Goal: Transaction & Acquisition: Purchase product/service

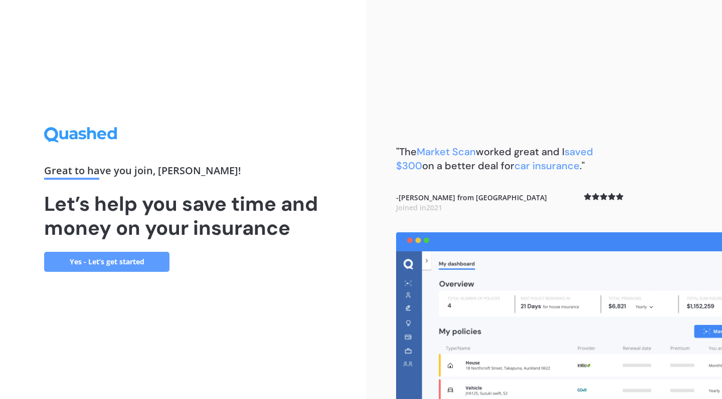
click at [135, 256] on link "Yes - Let’s get started" at bounding box center [106, 262] width 125 height 20
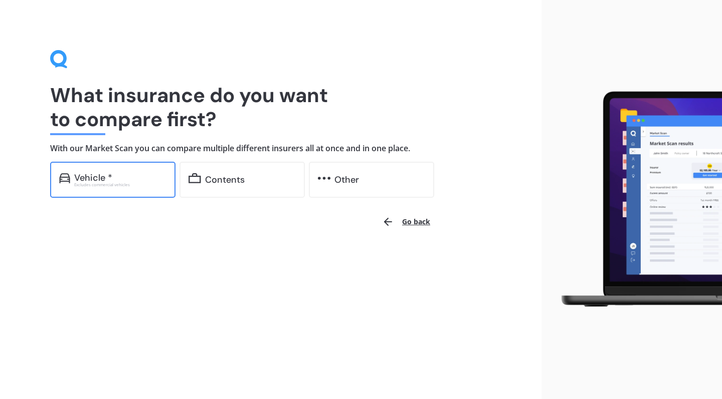
click at [107, 173] on div "Vehicle *" at bounding box center [93, 178] width 38 height 10
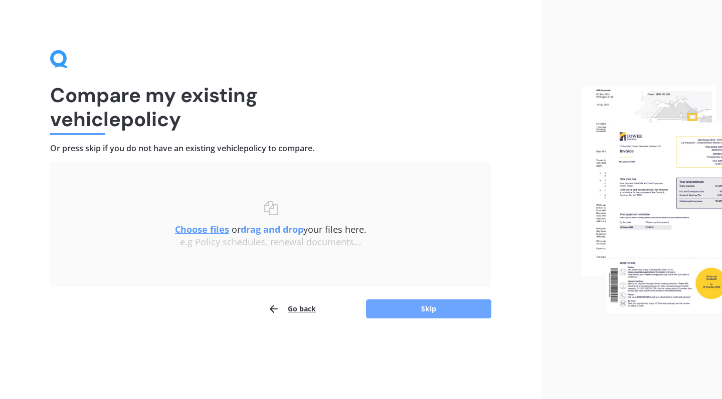
click at [444, 311] on button "Skip" at bounding box center [428, 309] width 125 height 19
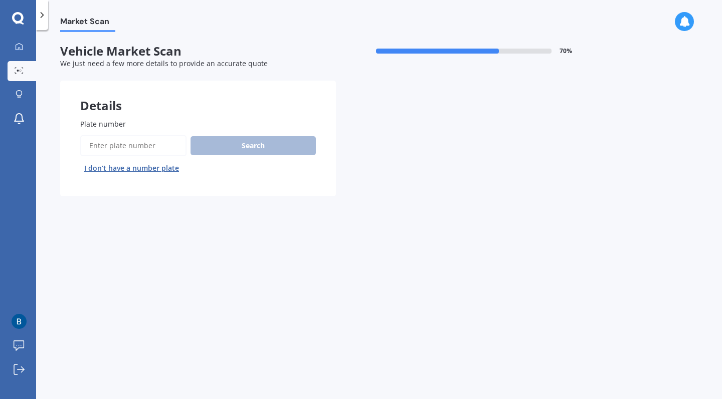
click at [93, 141] on input "Plate number" at bounding box center [133, 145] width 106 height 21
type input "mbh859"
click at [0, 0] on button "Next" at bounding box center [0, 0] width 0 height 0
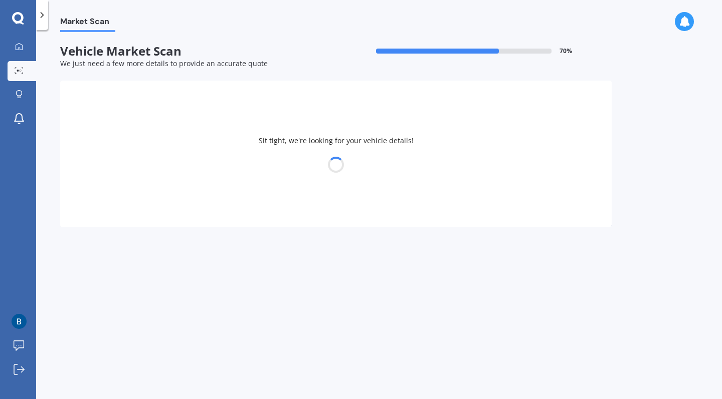
select select "TOYOTA"
select select "VANGUARD"
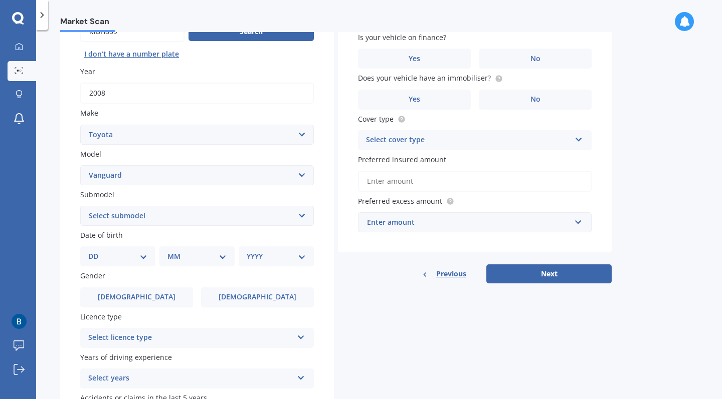
scroll to position [120, 0]
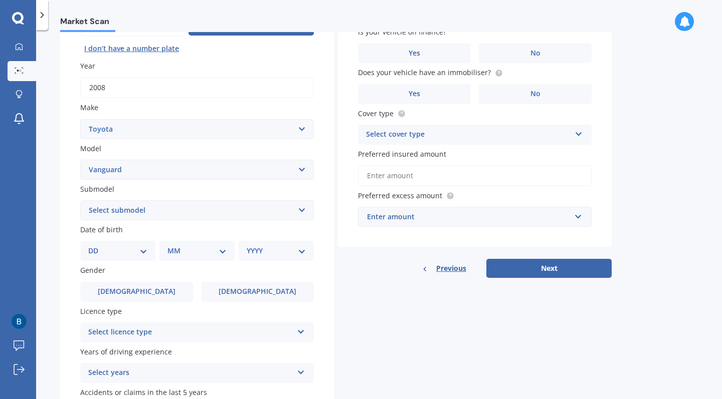
select select "PETROL 4WD"
select select "30"
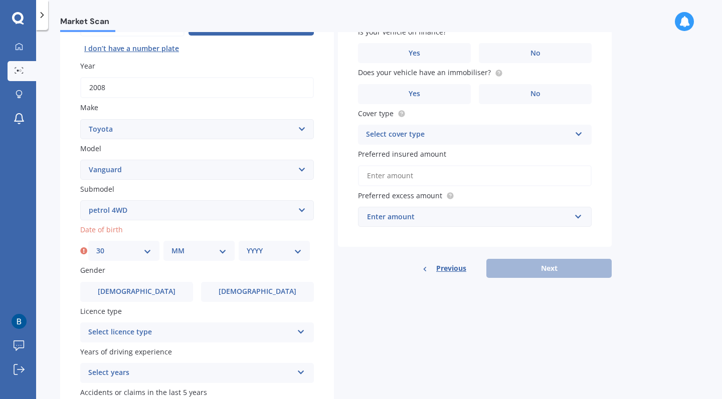
click at [250, 242] on div "YYYY 2025 2024 2023 2022 2021 2020 2019 2018 2017 2016 2015 2014 2013 2012 2011…" at bounding box center [274, 251] width 71 height 20
select select "04"
click at [272, 241] on div "YYYY 2025 2024 2023 2022 2021 2020 2019 2018 2017 2016 2015 2014 2013 2012 2011…" at bounding box center [274, 251] width 71 height 20
select select "1994"
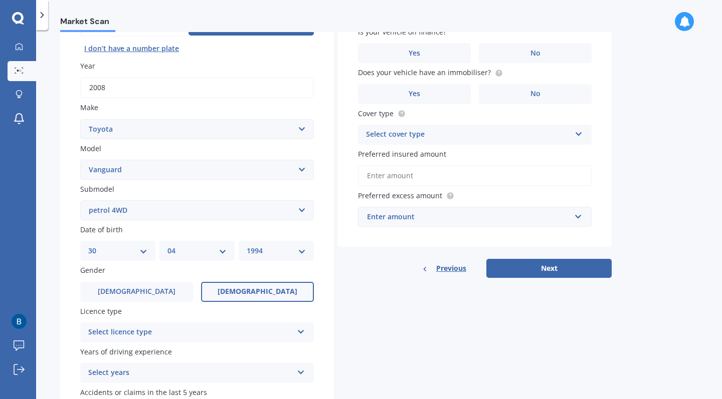
click at [245, 294] on label "[DEMOGRAPHIC_DATA]" at bounding box center [257, 292] width 113 height 20
click at [0, 0] on input "[DEMOGRAPHIC_DATA]" at bounding box center [0, 0] width 0 height 0
click at [243, 327] on div "Select licence type" at bounding box center [190, 333] width 205 height 12
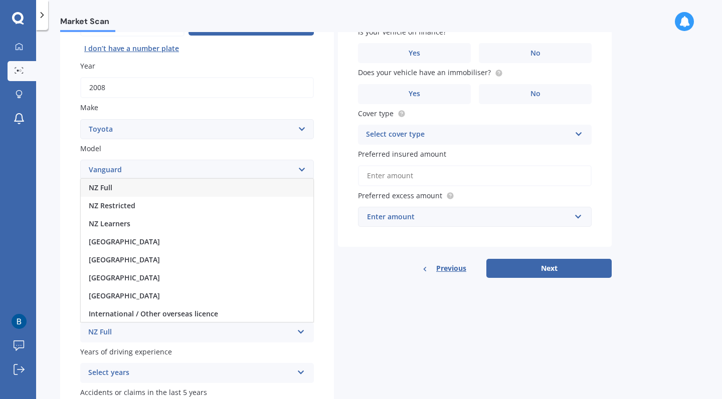
click at [236, 188] on div "NZ Full" at bounding box center [197, 188] width 233 height 18
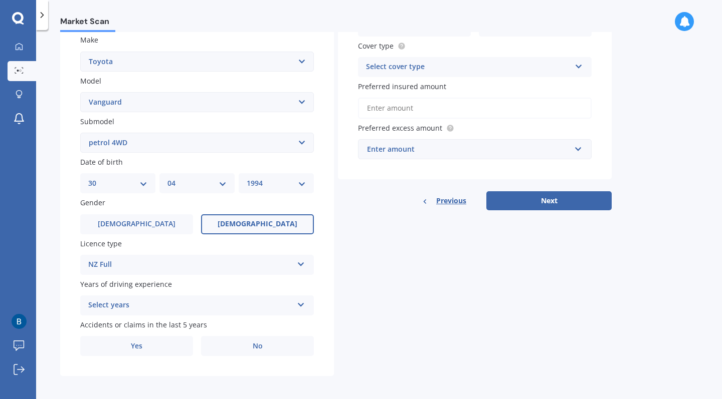
scroll to position [187, 0]
click at [212, 303] on div "Select years" at bounding box center [190, 306] width 205 height 12
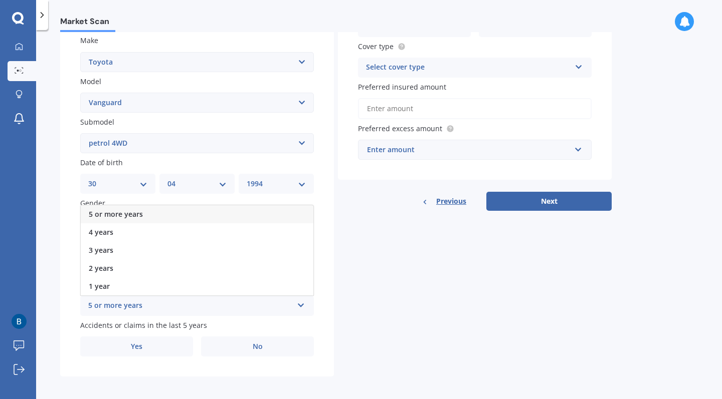
click at [201, 209] on div "5 or more years" at bounding box center [197, 215] width 233 height 18
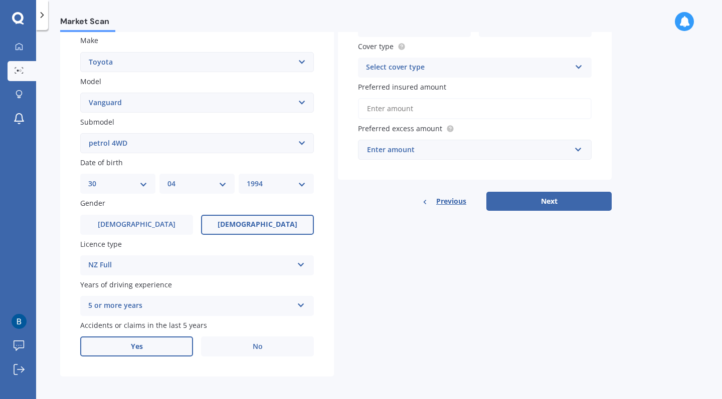
click at [172, 337] on label "Yes" at bounding box center [136, 347] width 113 height 20
click at [0, 0] on input "Yes" at bounding box center [0, 0] width 0 height 0
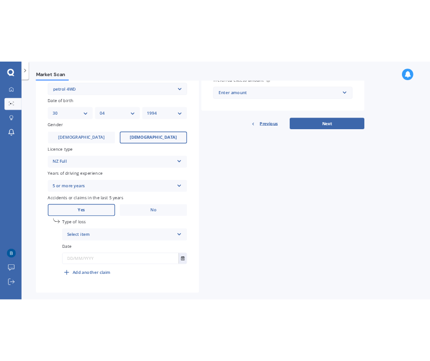
scroll to position [293, 0]
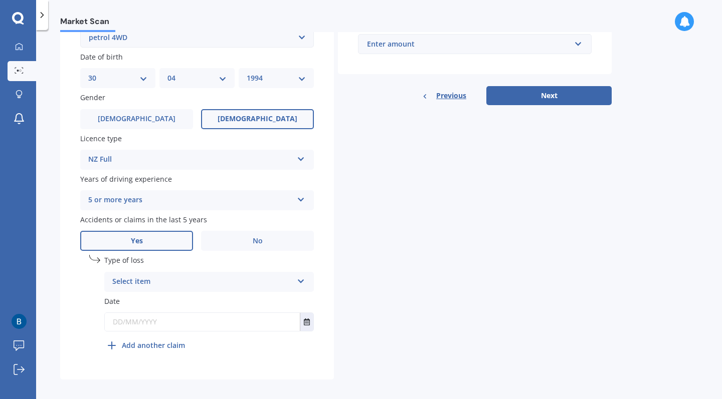
click at [172, 276] on div "Select item" at bounding box center [202, 282] width 180 height 12
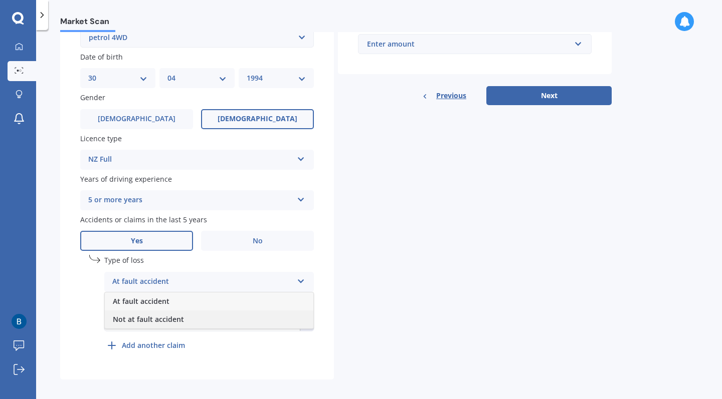
click at [170, 319] on span "Not at fault accident" at bounding box center [148, 320] width 71 height 10
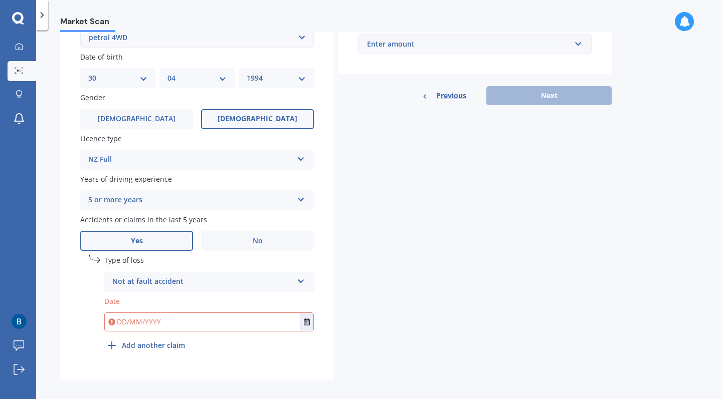
click at [165, 316] on input "text" at bounding box center [202, 322] width 195 height 18
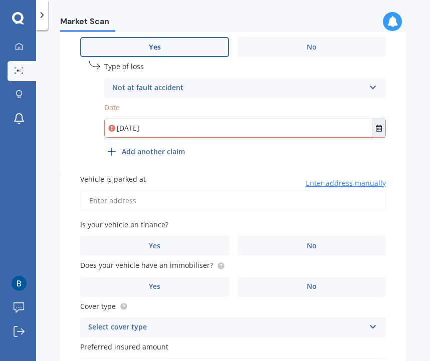
scroll to position [499, 0]
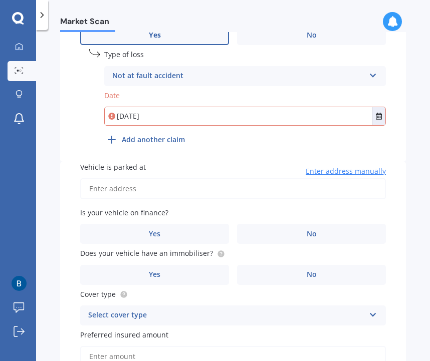
type input "[DATE]"
type input "[STREET_ADDRESS]"
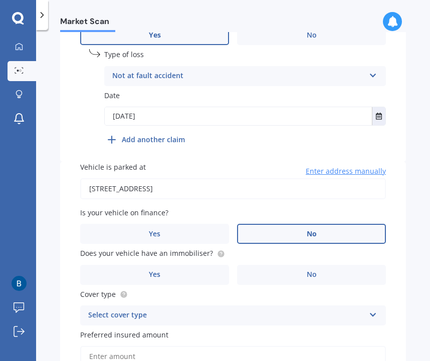
click at [281, 225] on label "No" at bounding box center [311, 234] width 149 height 20
click at [0, 0] on input "No" at bounding box center [0, 0] width 0 height 0
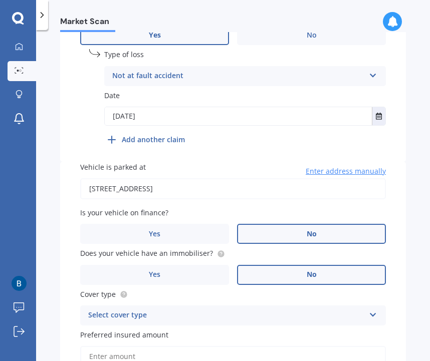
click at [278, 265] on label "No" at bounding box center [311, 275] width 149 height 20
click at [0, 0] on input "No" at bounding box center [0, 0] width 0 height 0
click at [267, 310] on div "Select cover type" at bounding box center [226, 316] width 277 height 12
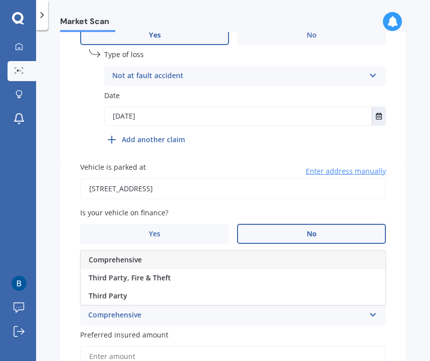
click at [132, 255] on span "Comprehensive" at bounding box center [115, 260] width 53 height 10
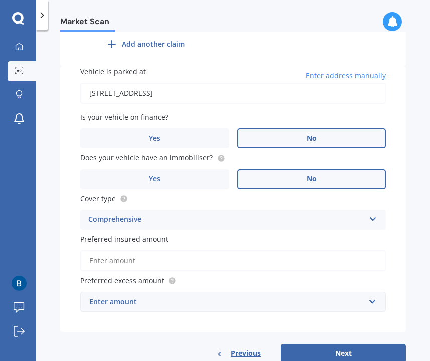
scroll to position [616, 0]
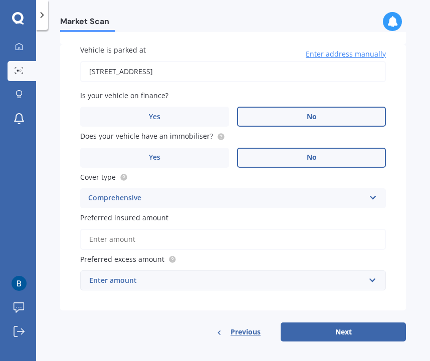
click at [129, 238] on input "Preferred insured amount" at bounding box center [233, 239] width 306 height 21
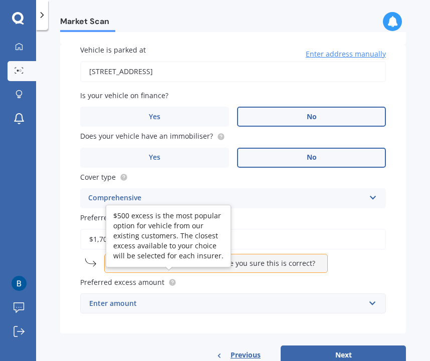
type input "$17,000"
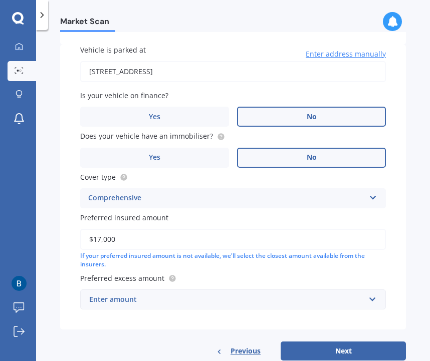
click at [275, 295] on div "Enter amount" at bounding box center [227, 299] width 276 height 11
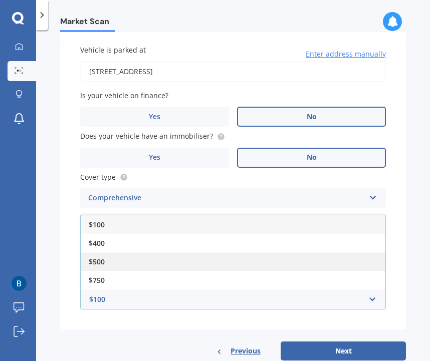
click at [214, 253] on div "$500" at bounding box center [233, 262] width 305 height 19
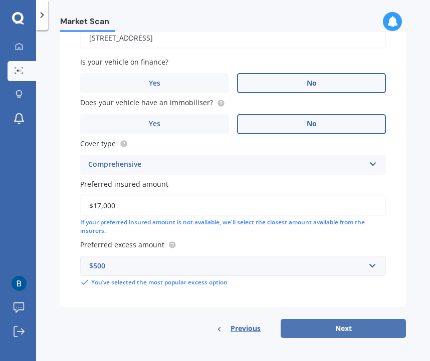
click at [321, 329] on button "Next" at bounding box center [343, 328] width 125 height 19
select select "30"
select select "04"
select select "1994"
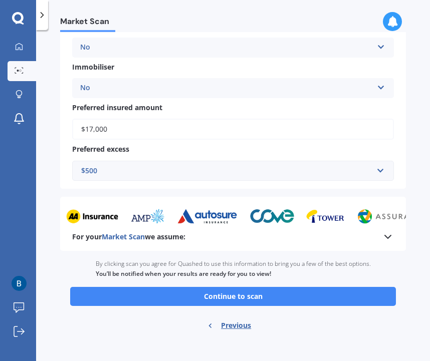
scroll to position [432, 0]
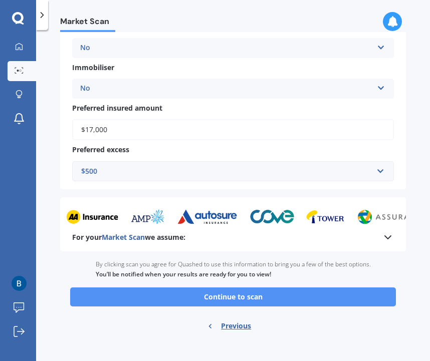
click at [292, 291] on button "Continue to scan" at bounding box center [233, 297] width 326 height 19
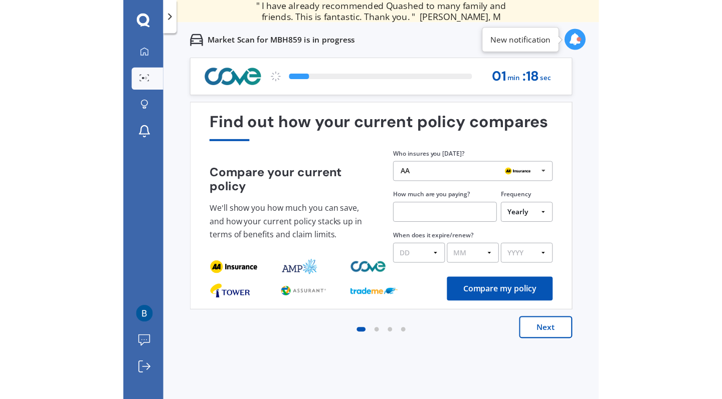
scroll to position [0, 0]
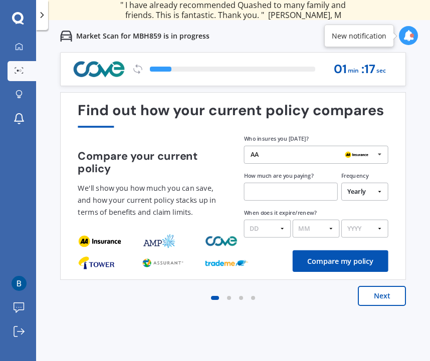
click at [390, 297] on button "Next" at bounding box center [382, 296] width 48 height 20
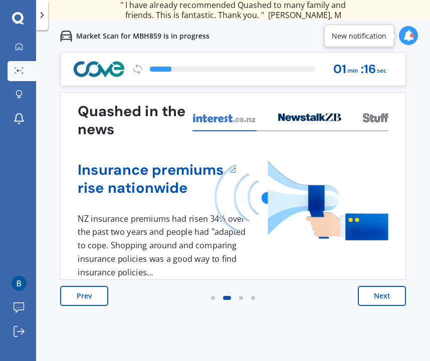
click at [390, 297] on button "Next" at bounding box center [382, 296] width 48 height 20
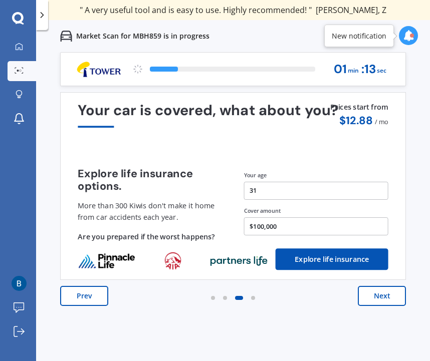
click at [390, 297] on button "Next" at bounding box center [382, 296] width 48 height 20
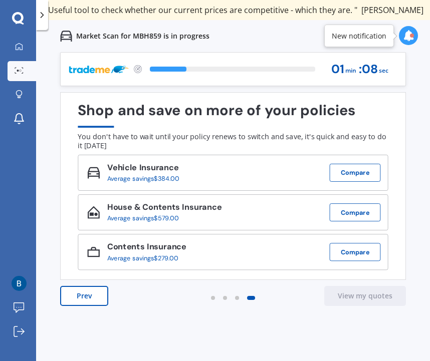
click at [92, 291] on button "Prev" at bounding box center [84, 296] width 48 height 20
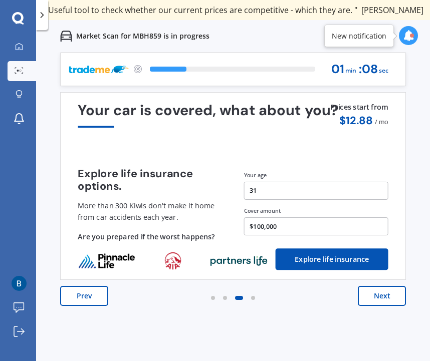
click at [92, 291] on button "Prev" at bounding box center [84, 296] width 48 height 20
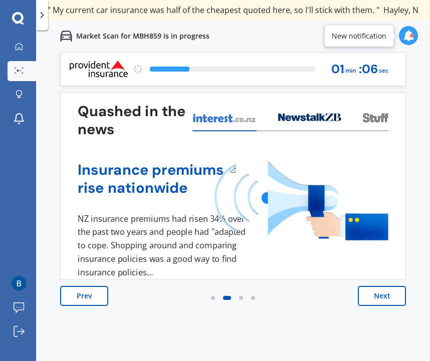
click at [92, 291] on button "Prev" at bounding box center [84, 296] width 48 height 20
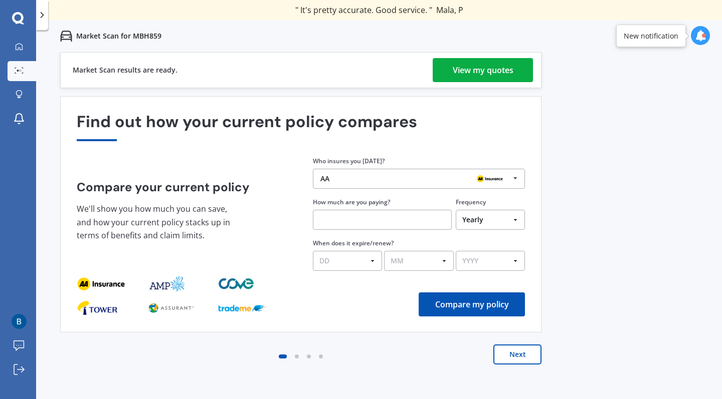
click at [470, 72] on div "View my quotes" at bounding box center [483, 70] width 61 height 24
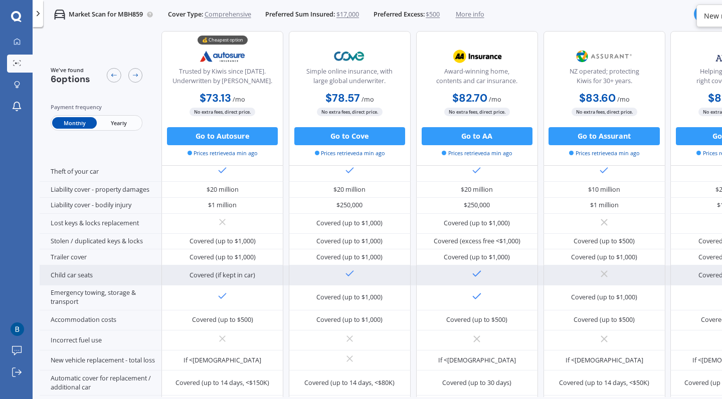
scroll to position [94, 0]
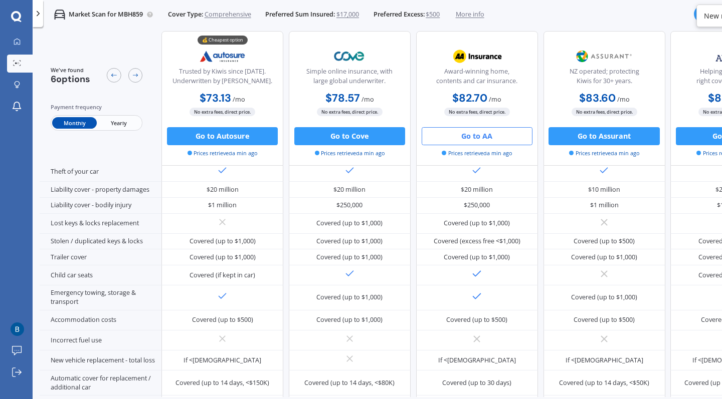
click at [475, 138] on button "Go to AA" at bounding box center [477, 136] width 111 height 18
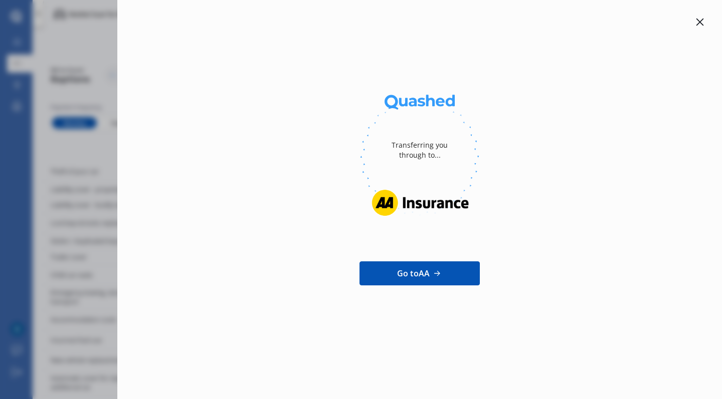
click at [426, 276] on span "Go to AA" at bounding box center [413, 274] width 33 height 12
click at [698, 21] on icon at bounding box center [700, 23] width 8 height 8
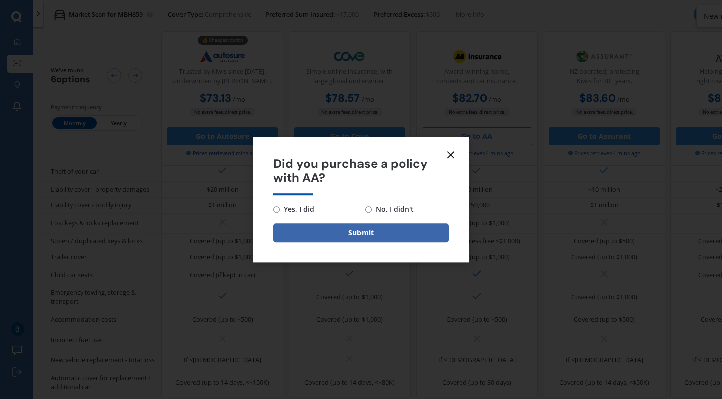
click at [367, 210] on input "No, I didn't" at bounding box center [368, 210] width 7 height 7
radio input "true"
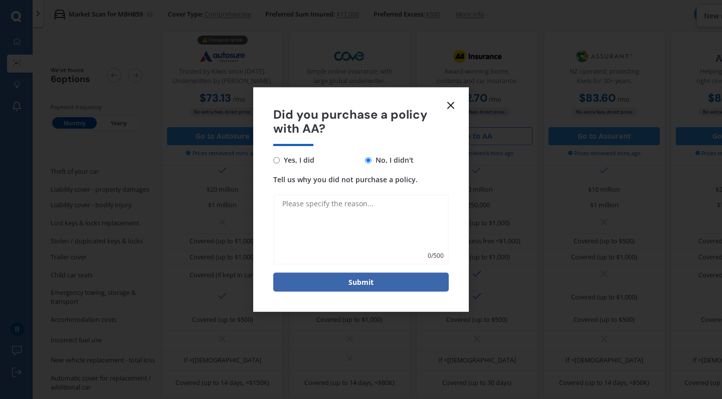
click at [453, 104] on line at bounding box center [451, 105] width 6 height 6
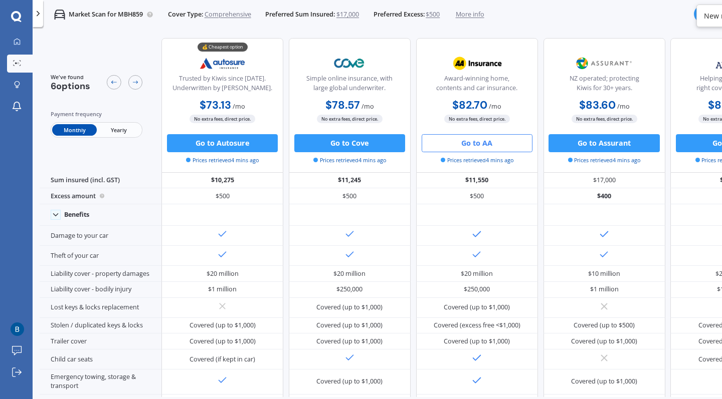
scroll to position [0, 0]
click at [12, 43] on div at bounding box center [18, 42] width 14 height 9
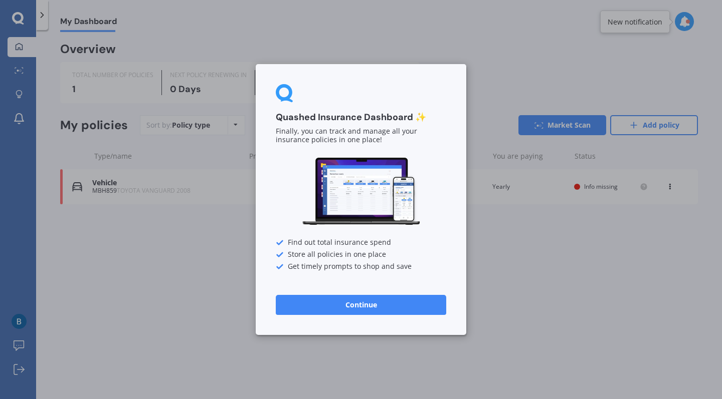
click at [305, 310] on button "Continue" at bounding box center [361, 305] width 170 height 20
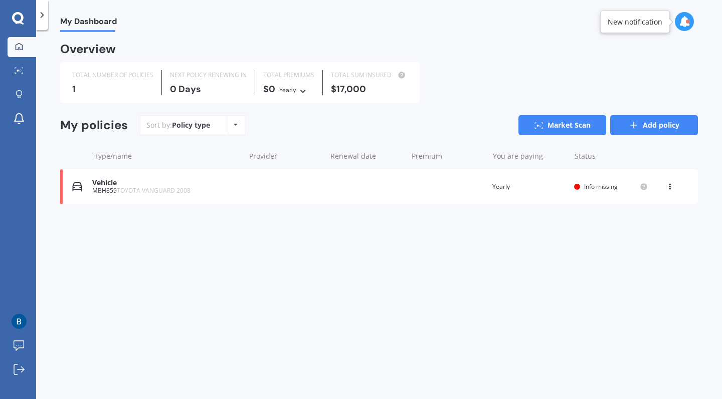
click at [685, 121] on link "Add policy" at bounding box center [654, 125] width 88 height 20
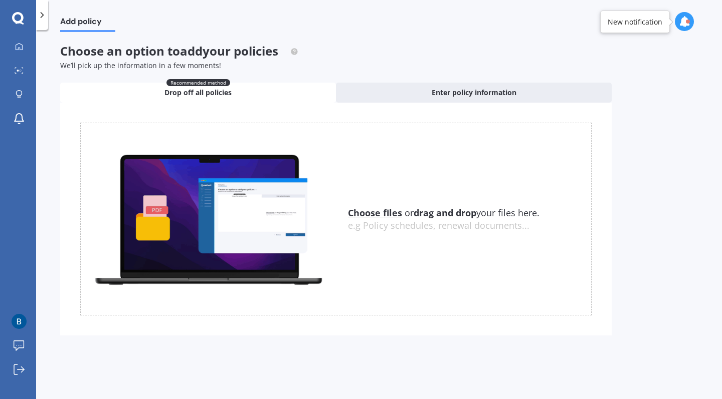
click at [43, 12] on icon at bounding box center [42, 15] width 10 height 10
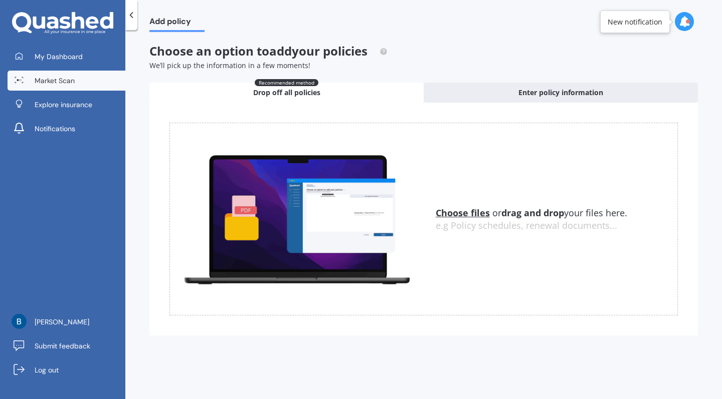
click at [52, 79] on span "Market Scan" at bounding box center [55, 81] width 40 height 10
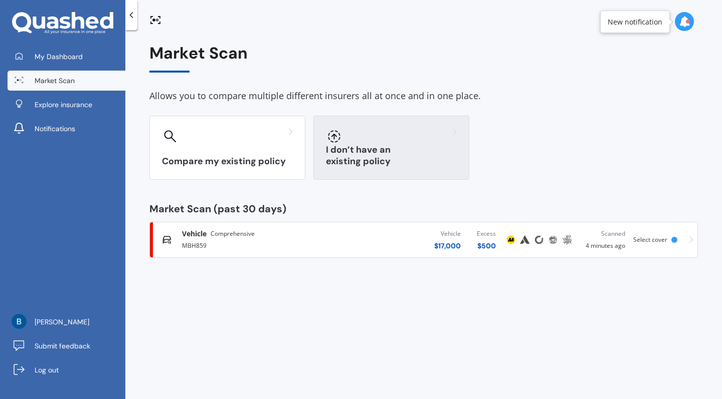
click at [373, 154] on div "I don’t have an existing policy" at bounding box center [391, 148] width 156 height 64
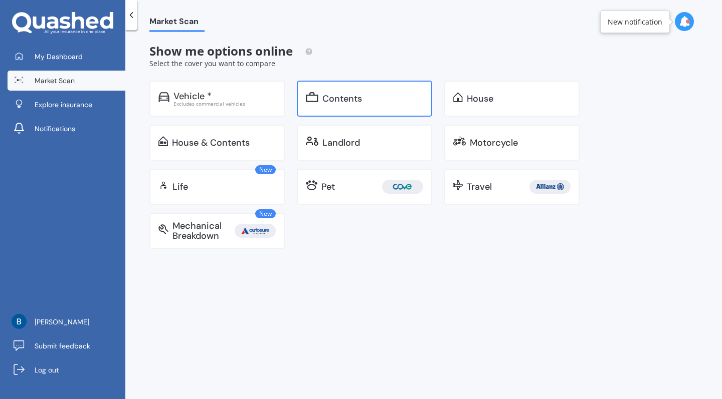
click at [358, 101] on div "Contents" at bounding box center [342, 99] width 40 height 10
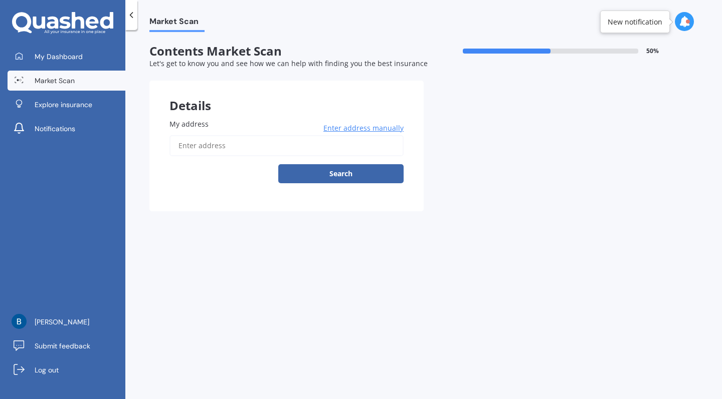
click at [225, 149] on input "My address" at bounding box center [286, 145] width 234 height 21
type input "[STREET_ADDRESS]"
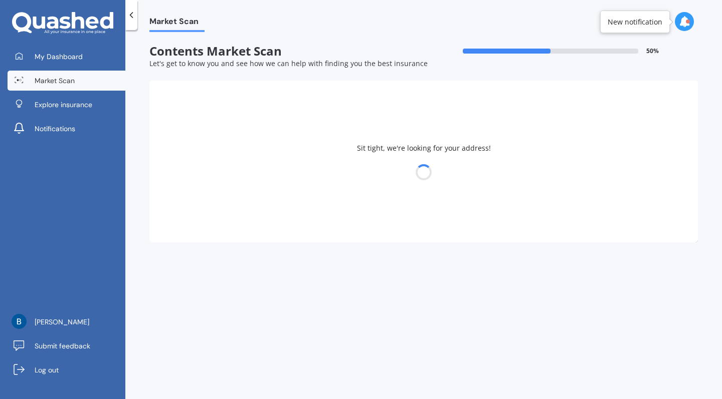
select select "30"
select select "04"
select select "1994"
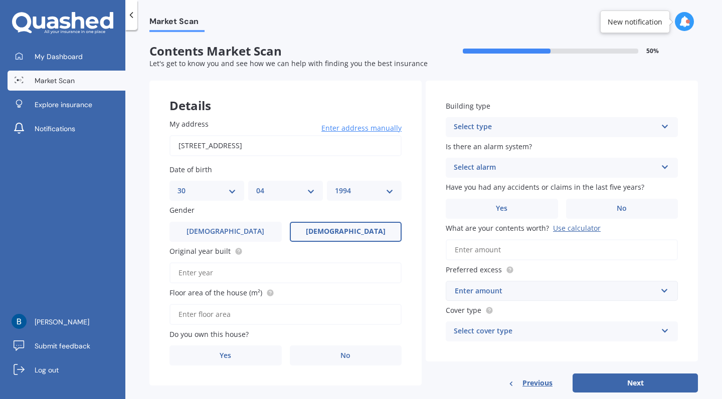
click at [272, 269] on input "Original year built" at bounding box center [285, 273] width 232 height 21
click at [235, 251] on circle at bounding box center [238, 251] width 7 height 7
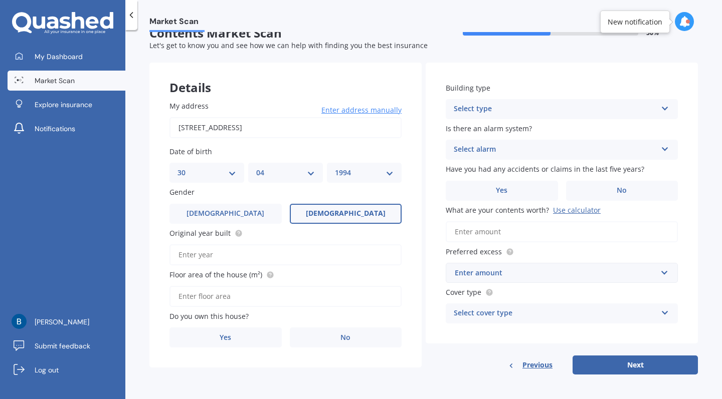
scroll to position [18, 0]
click at [322, 341] on label "No" at bounding box center [346, 338] width 112 height 20
click at [0, 0] on input "No" at bounding box center [0, 0] width 0 height 0
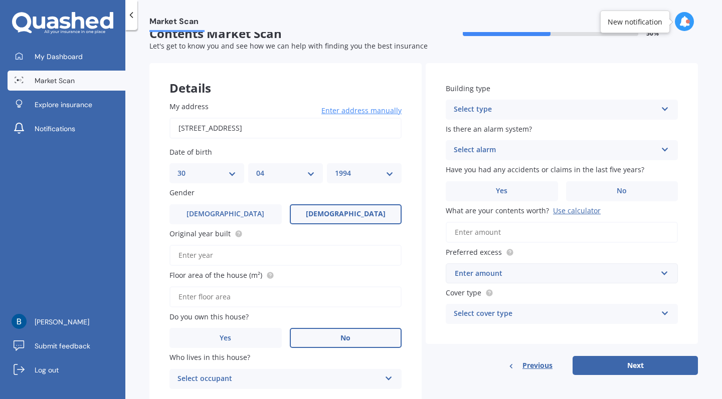
click at [288, 384] on div "Select occupant Tenant" at bounding box center [285, 379] width 232 height 20
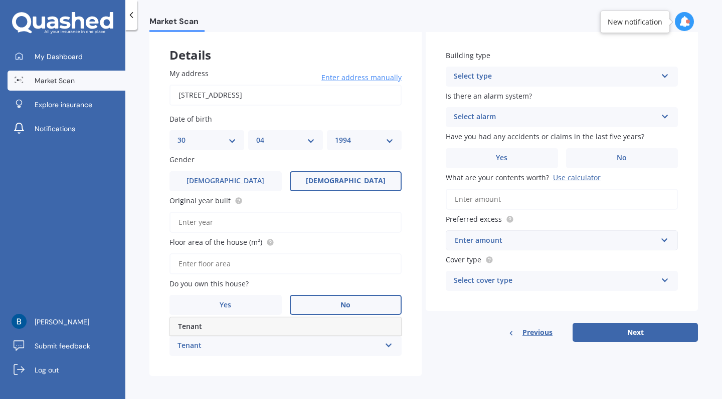
scroll to position [50, 0]
click at [270, 343] on div "Tenant" at bounding box center [278, 347] width 203 height 12
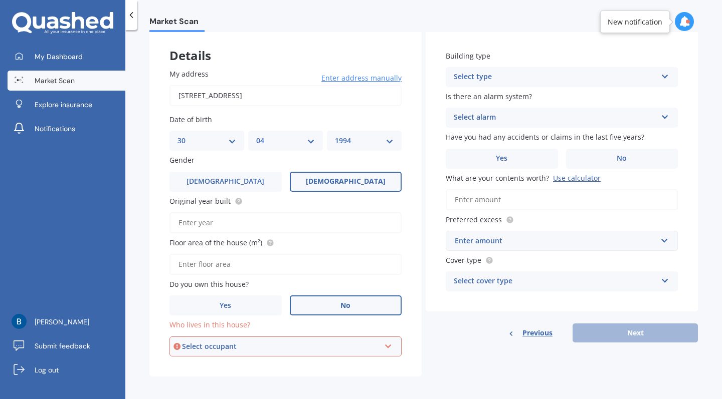
click at [223, 342] on div "Select occupant" at bounding box center [281, 346] width 198 height 11
click at [190, 337] on div "Tenant Tenant" at bounding box center [285, 347] width 232 height 20
click at [190, 344] on div "Select occupant" at bounding box center [281, 346] width 198 height 11
click at [190, 364] on span "Tenant" at bounding box center [190, 366] width 24 height 10
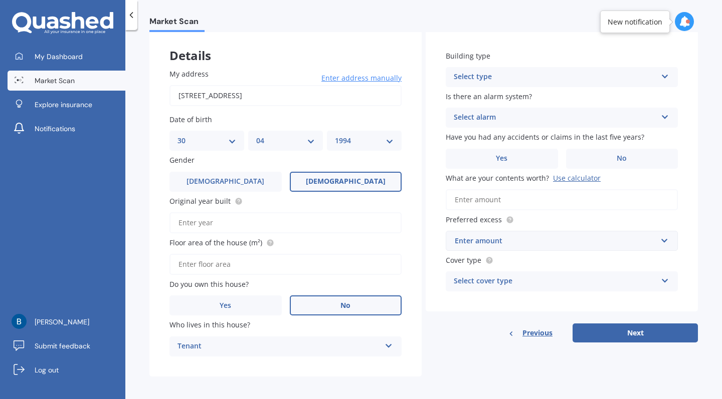
click at [481, 74] on div "Select type" at bounding box center [555, 77] width 203 height 12
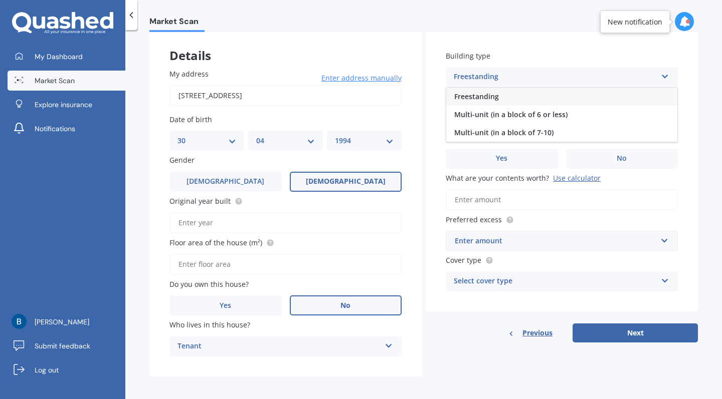
click at [473, 94] on span "Freestanding" at bounding box center [476, 97] width 45 height 10
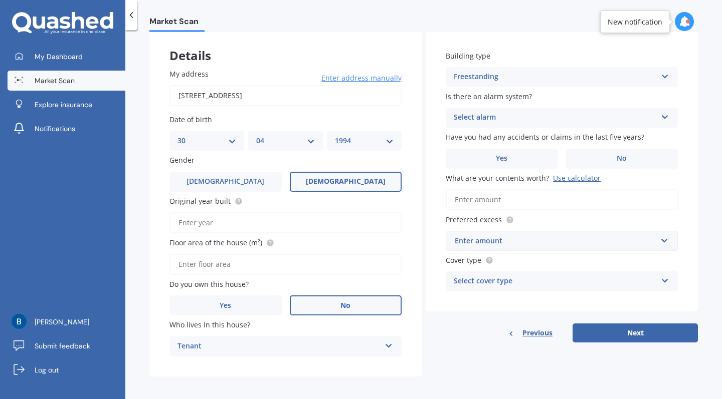
click at [473, 112] on div "Select alarm" at bounding box center [555, 118] width 203 height 12
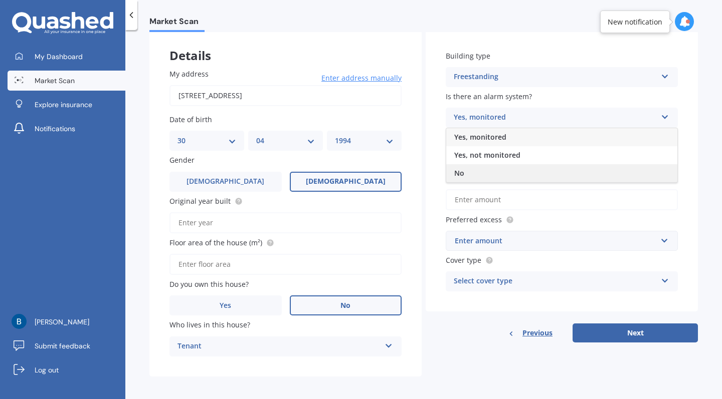
click at [475, 175] on div "No" at bounding box center [561, 173] width 231 height 18
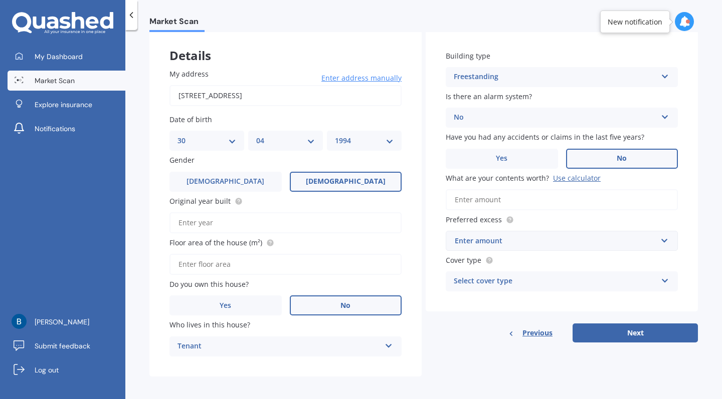
click at [575, 158] on label "No" at bounding box center [622, 159] width 112 height 20
click at [0, 0] on input "No" at bounding box center [0, 0] width 0 height 0
click at [527, 156] on label "Yes" at bounding box center [502, 159] width 112 height 20
click at [0, 0] on input "Yes" at bounding box center [0, 0] width 0 height 0
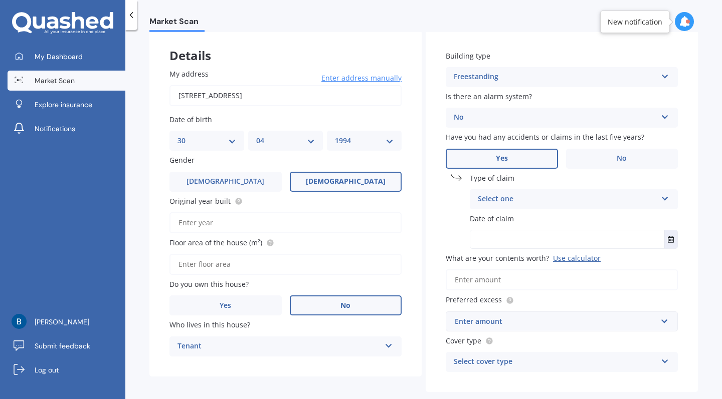
click at [509, 197] on div "Select one" at bounding box center [567, 199] width 179 height 12
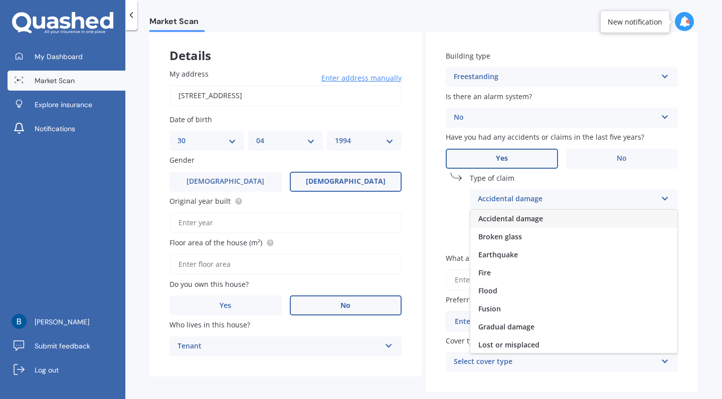
click at [506, 216] on span "Accidental damage" at bounding box center [510, 219] width 65 height 10
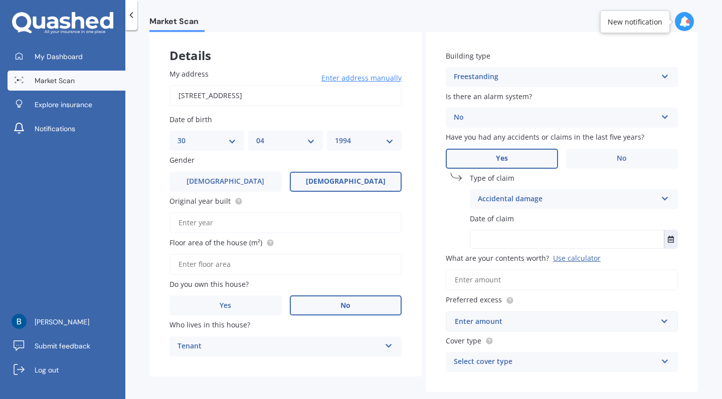
click at [502, 241] on input "text" at bounding box center [566, 240] width 193 height 18
type input "[DATE]"
click at [493, 289] on div "Building type Freestanding Freestanding Multi-unit (in a block of 6 or less) Mu…" at bounding box center [562, 212] width 272 height 362
click at [493, 277] on input "What are your contents worth? Use calculator" at bounding box center [562, 280] width 232 height 21
click at [573, 258] on div "Use calculator" at bounding box center [577, 259] width 48 height 10
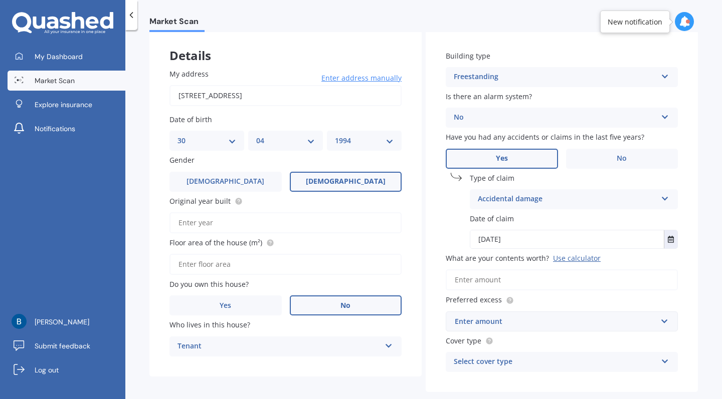
click at [573, 270] on input "What are your contents worth? Use calculator" at bounding box center [562, 280] width 232 height 21
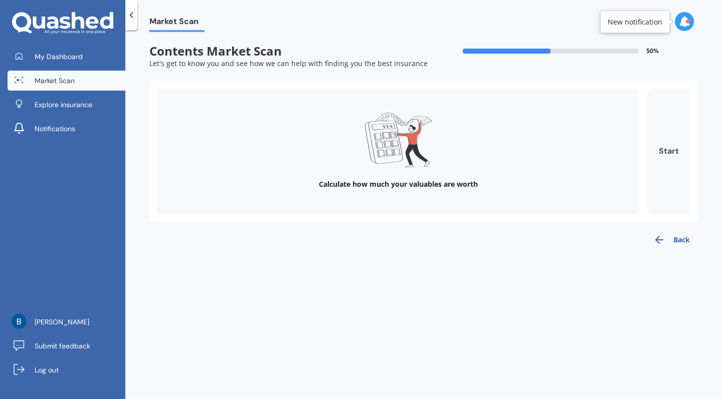
click at [663, 163] on button "Start" at bounding box center [668, 151] width 43 height 125
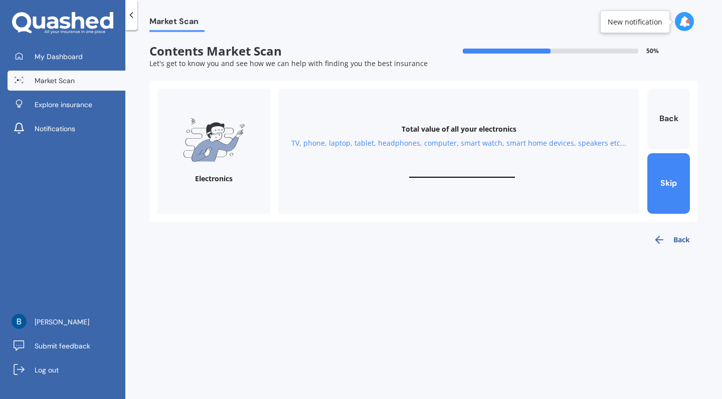
click at [393, 136] on div "Total value of all your electronics TV, phone, laptop, tablet, headphones, comp…" at bounding box center [458, 151] width 361 height 125
click at [486, 171] on input "text" at bounding box center [462, 173] width 106 height 10
